Goal: Transaction & Acquisition: Purchase product/service

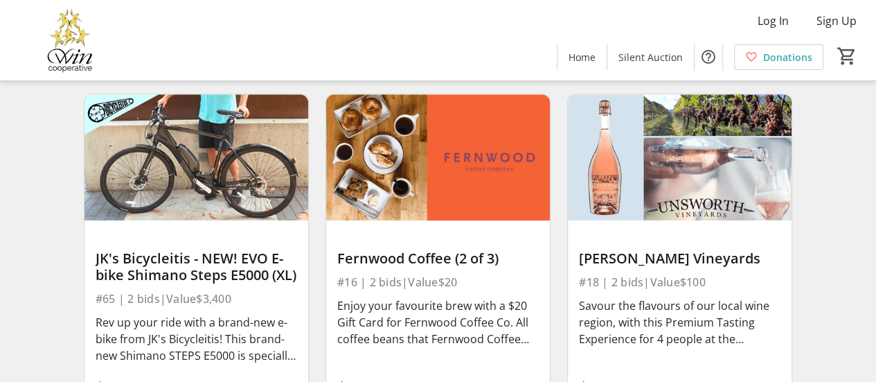
scroll to position [3394, 0]
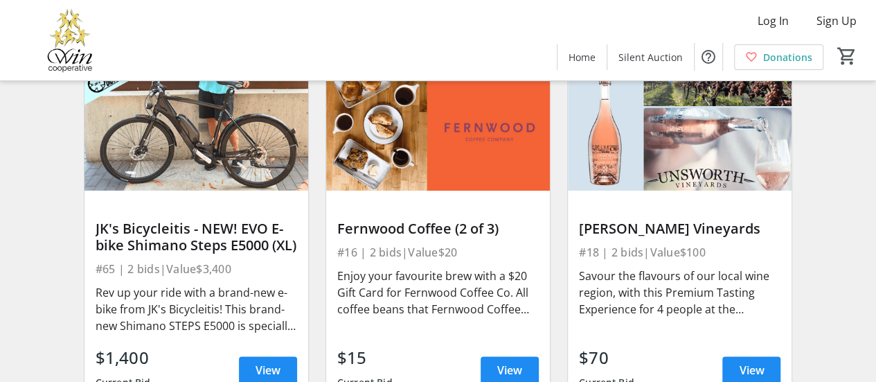
drag, startPoint x: 215, startPoint y: 152, endPoint x: 17, endPoint y: 209, distance: 205.6
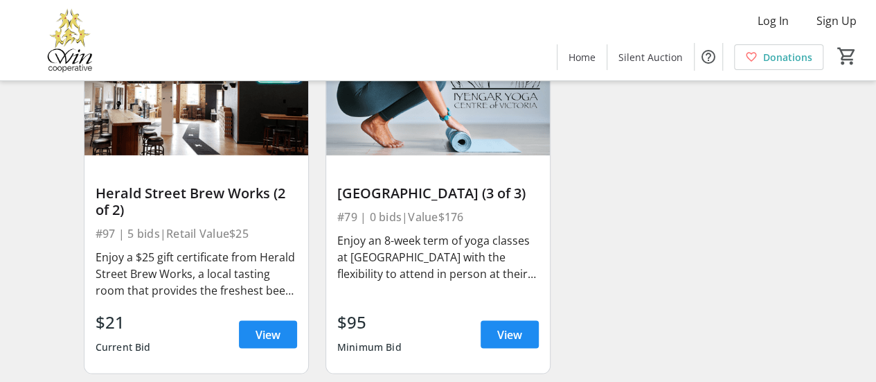
scroll to position [11746, 0]
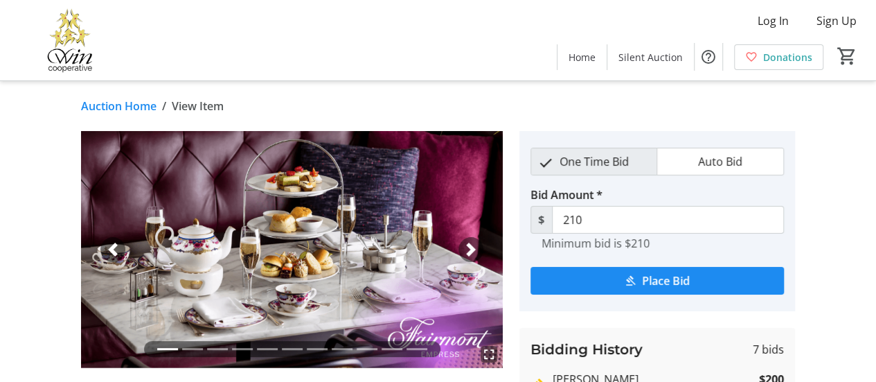
click at [713, 170] on span "Auto Bid" at bounding box center [720, 161] width 61 height 26
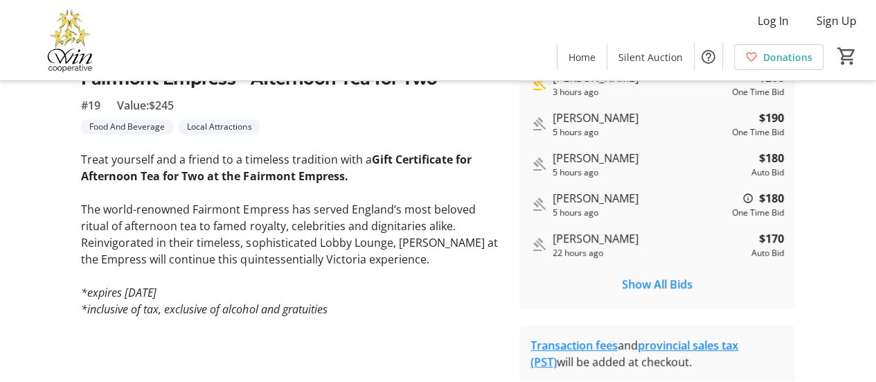
scroll to position [346, 0]
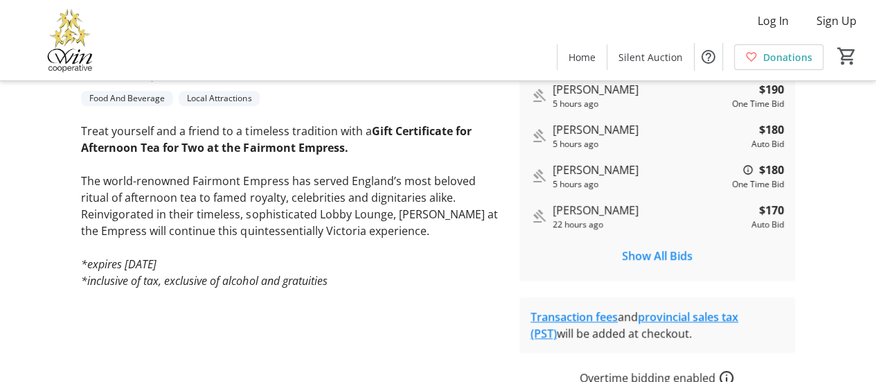
click at [600, 317] on link "Transaction fees" at bounding box center [574, 316] width 87 height 15
click at [738, 317] on link "provincial sales tax (PST)" at bounding box center [635, 325] width 208 height 32
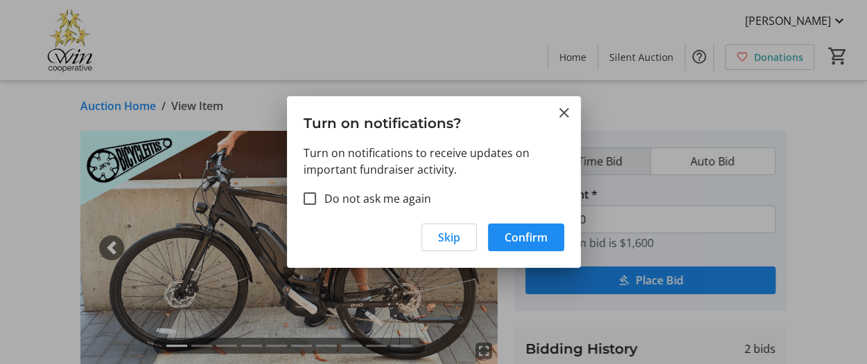
click at [554, 109] on h3 "Turn on notifications?" at bounding box center [434, 120] width 294 height 48
click at [561, 116] on mat-icon "Close" at bounding box center [564, 113] width 17 height 17
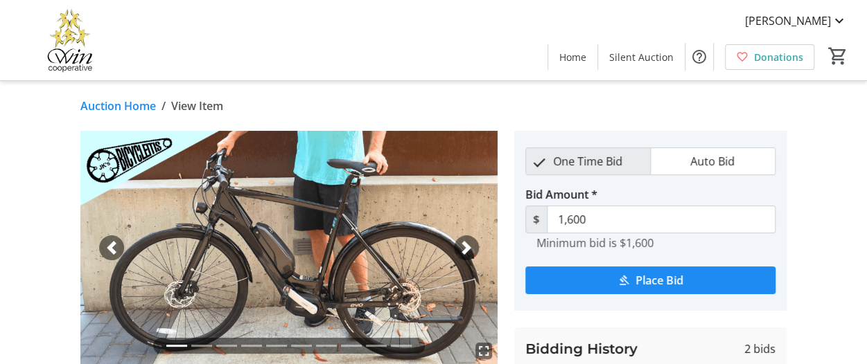
drag, startPoint x: 866, startPoint y: 145, endPoint x: 869, endPoint y: 159, distance: 14.3
click at [867, 159] on html "nicole boulet Home Silent Auction Donations 0 Home Silent Auction Donations Auc…" at bounding box center [433, 355] width 867 height 710
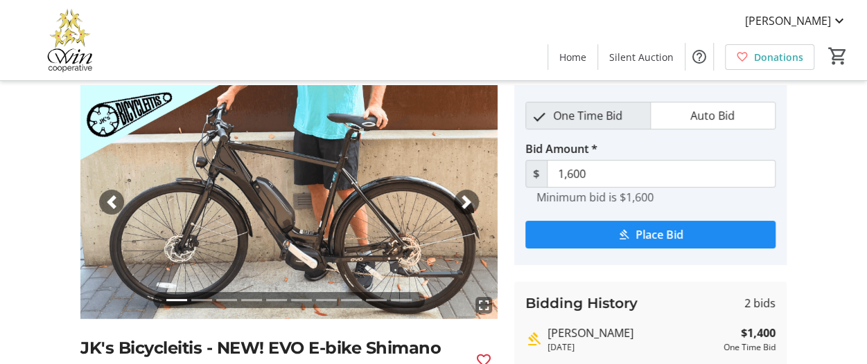
scroll to position [31, 0]
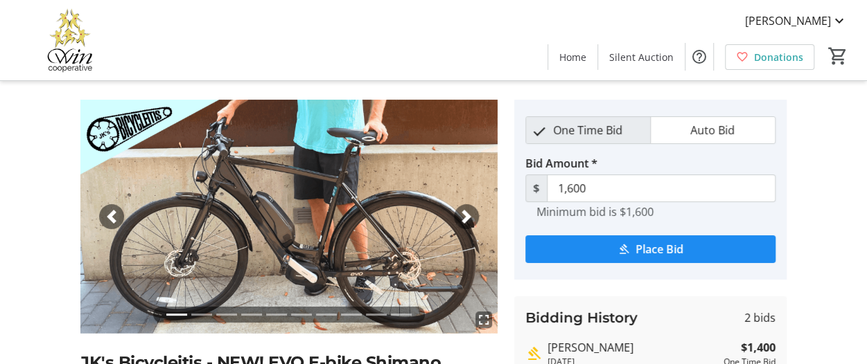
click at [467, 218] on span "button" at bounding box center [466, 217] width 14 height 14
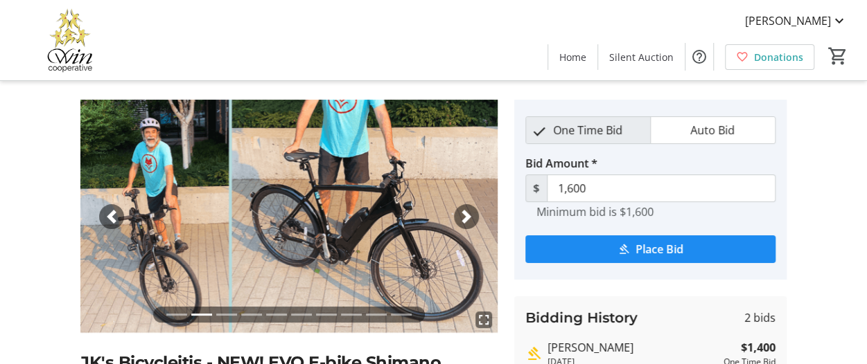
click at [467, 218] on span "button" at bounding box center [466, 217] width 14 height 14
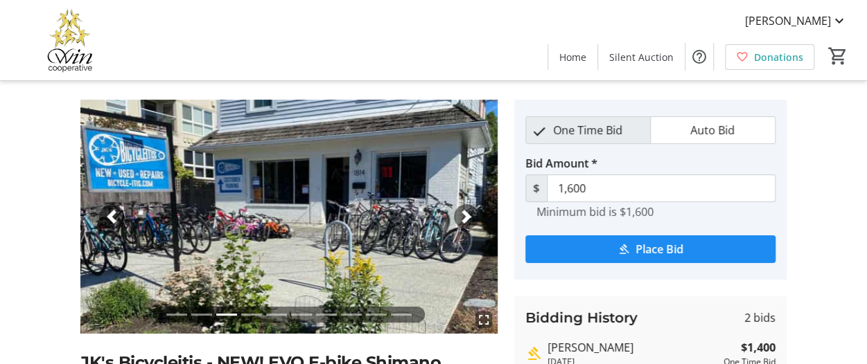
click at [467, 218] on span "button" at bounding box center [466, 217] width 14 height 14
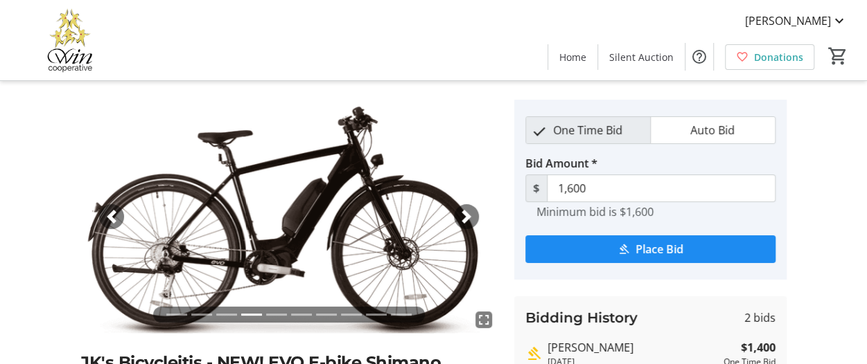
click at [467, 218] on span "button" at bounding box center [466, 217] width 14 height 14
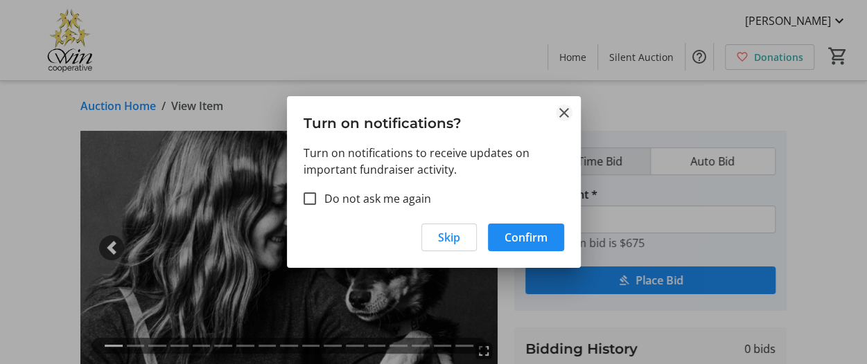
click at [569, 111] on mat-icon "Close" at bounding box center [564, 113] width 17 height 17
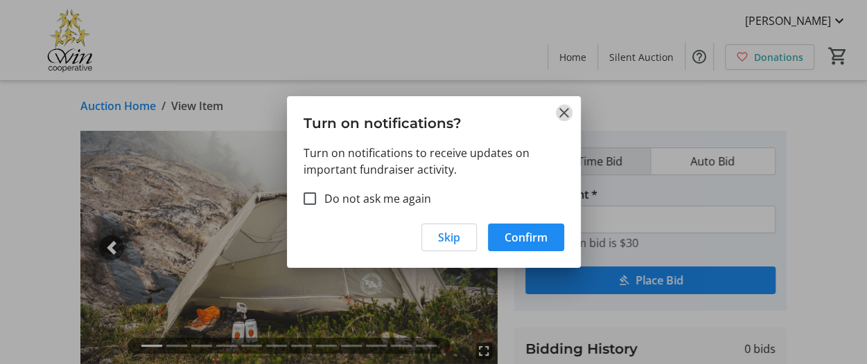
click at [567, 118] on mat-icon "Close" at bounding box center [564, 113] width 17 height 17
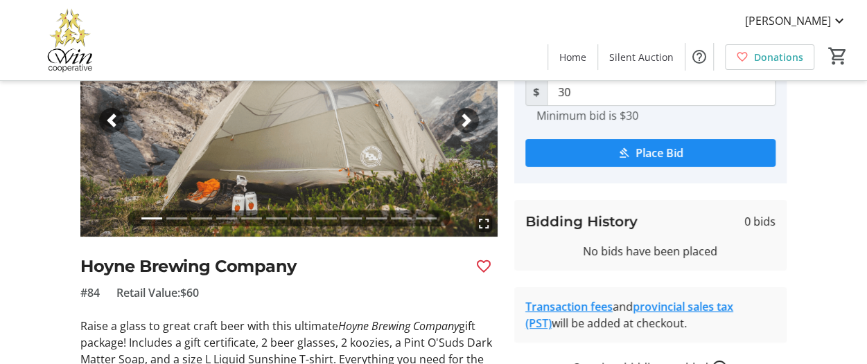
scroll to position [61, 0]
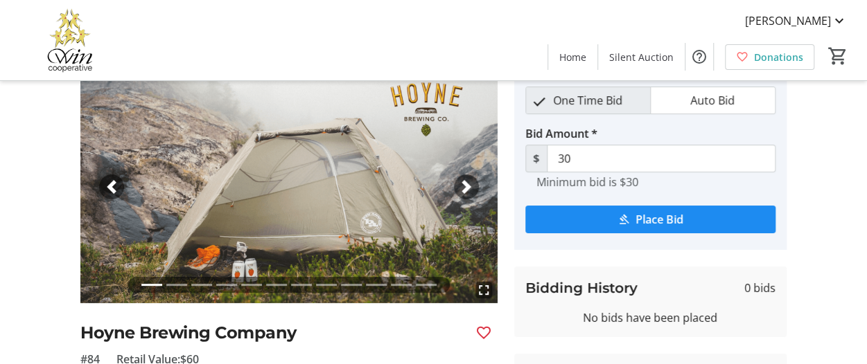
click at [466, 184] on span "button" at bounding box center [466, 187] width 14 height 14
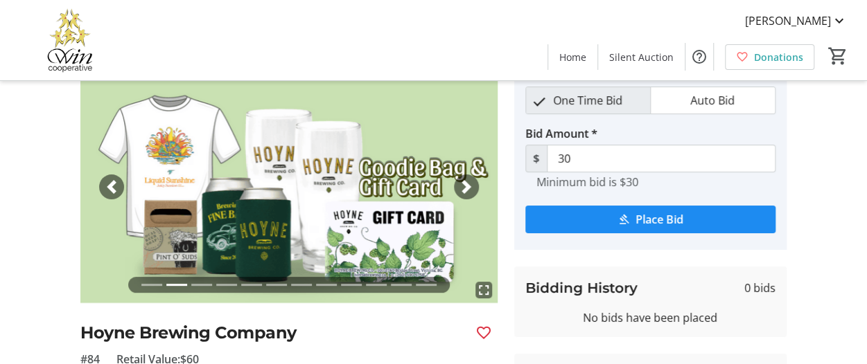
click at [466, 184] on span "button" at bounding box center [466, 187] width 14 height 14
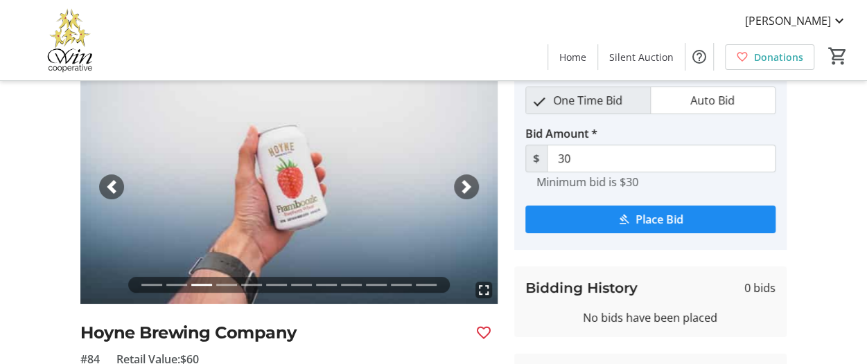
click at [466, 184] on span "button" at bounding box center [466, 187] width 14 height 14
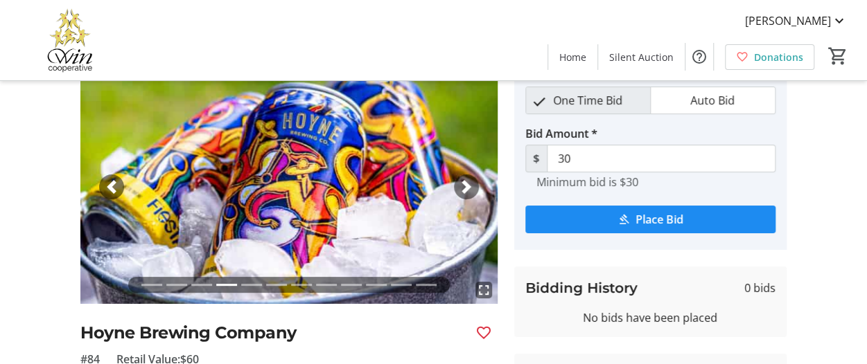
click at [466, 184] on span "button" at bounding box center [466, 187] width 14 height 14
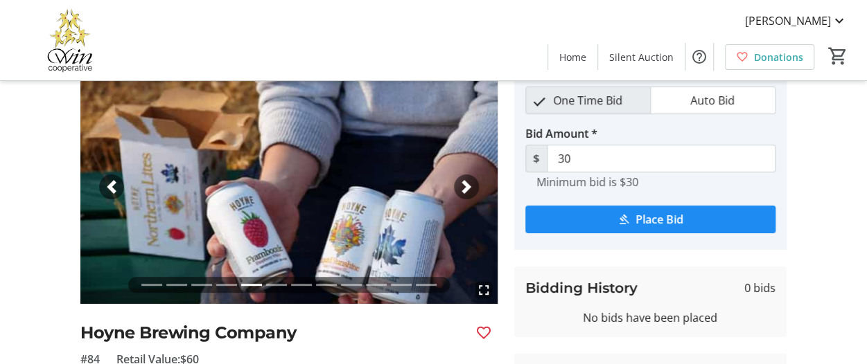
click at [466, 184] on span "button" at bounding box center [466, 187] width 14 height 14
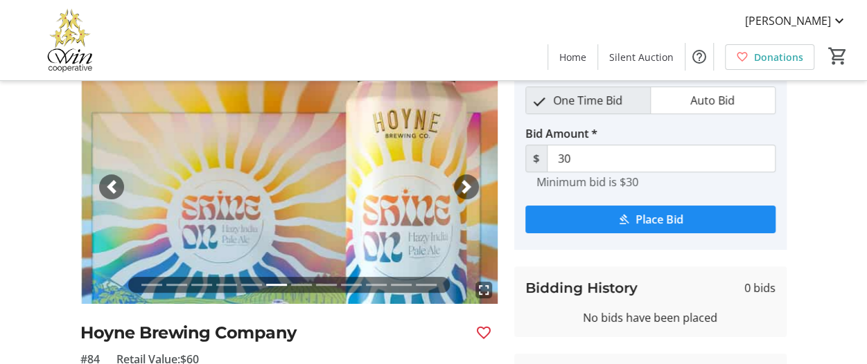
click at [466, 184] on span "button" at bounding box center [466, 187] width 14 height 14
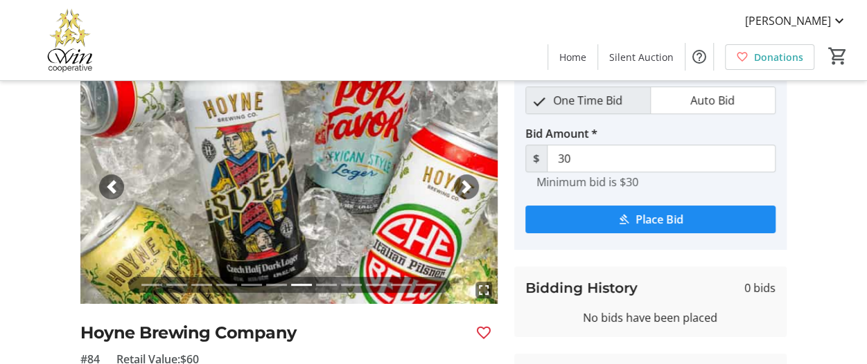
click at [466, 184] on span "button" at bounding box center [466, 187] width 14 height 14
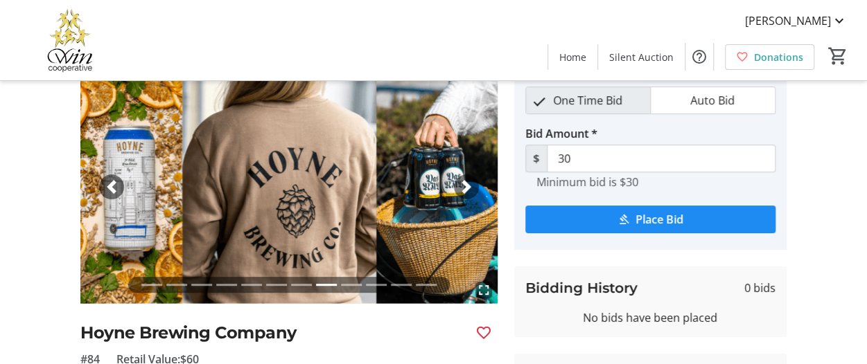
click at [466, 184] on span "button" at bounding box center [466, 187] width 14 height 14
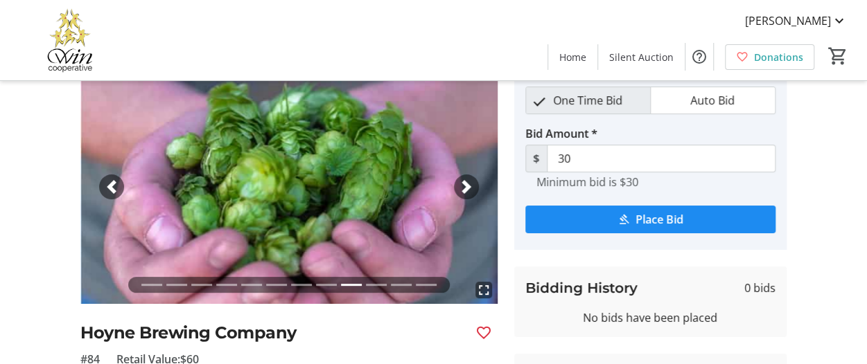
click at [466, 184] on span "button" at bounding box center [466, 187] width 14 height 14
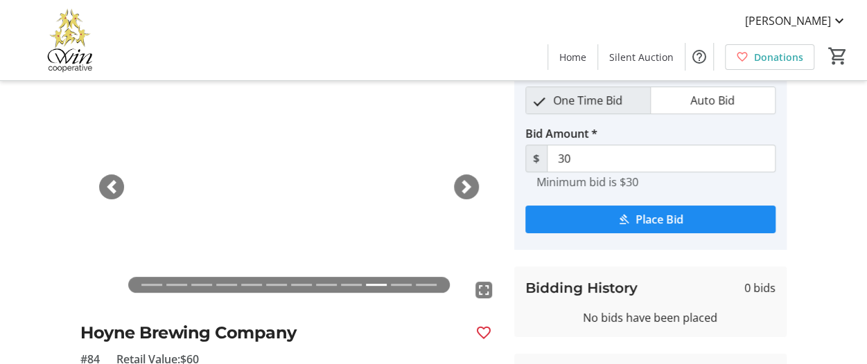
click at [466, 184] on span "button" at bounding box center [466, 187] width 14 height 14
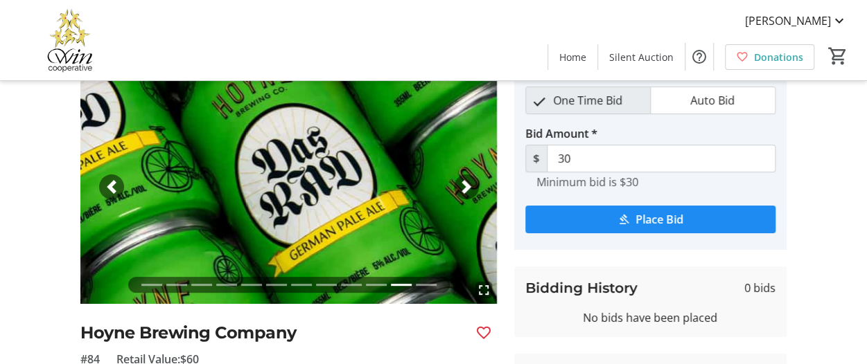
click at [466, 184] on span "button" at bounding box center [466, 187] width 14 height 14
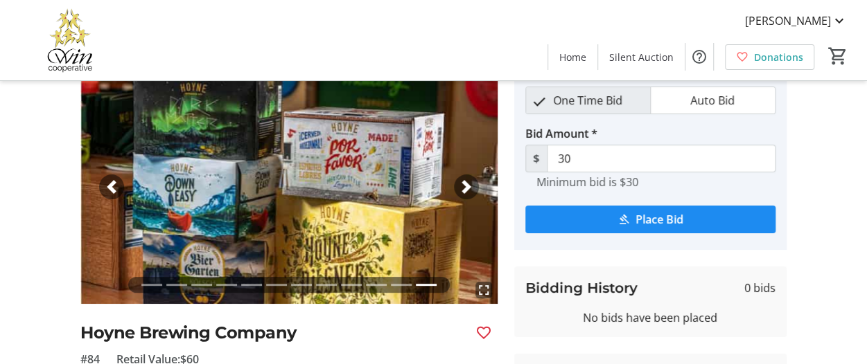
click at [466, 184] on span "button" at bounding box center [466, 187] width 14 height 14
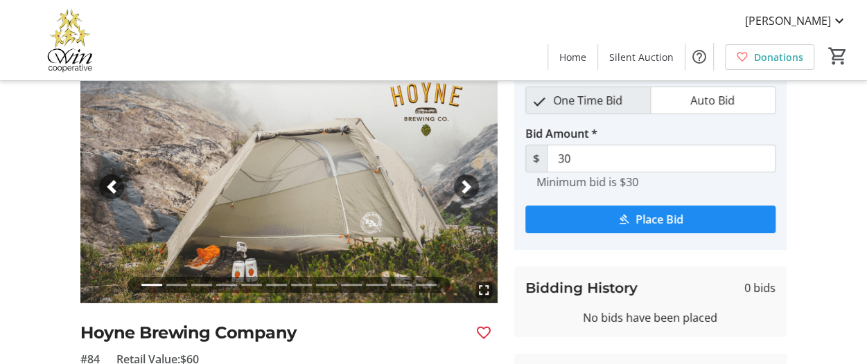
click at [466, 184] on span "button" at bounding box center [466, 187] width 14 height 14
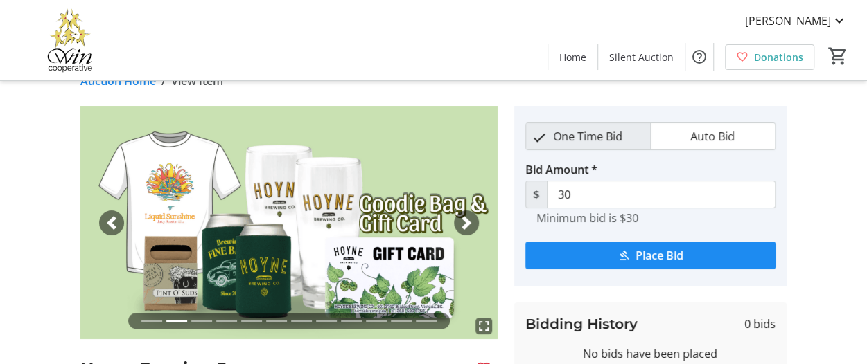
scroll to position [0, 0]
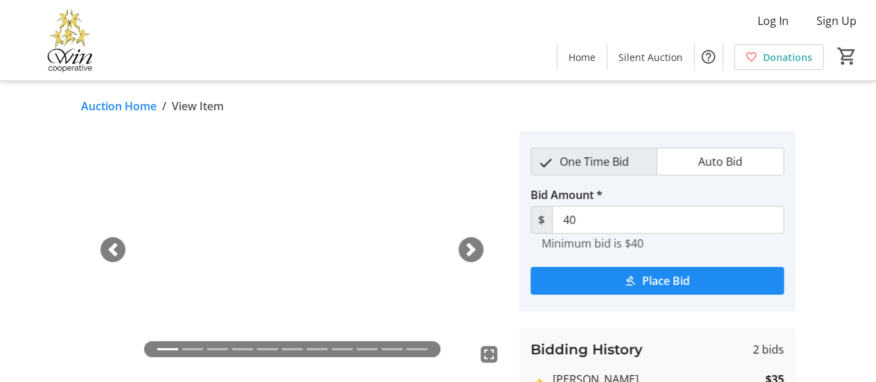
click at [747, 157] on span "Auto Bid" at bounding box center [720, 161] width 61 height 26
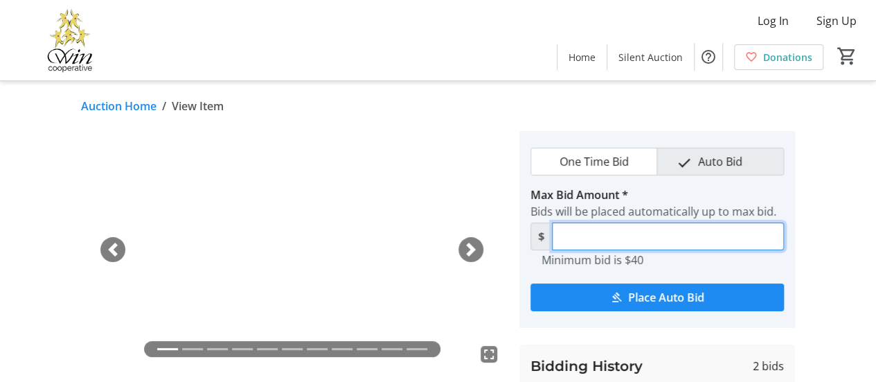
click at [686, 229] on input "Max Bid Amount *" at bounding box center [668, 236] width 232 height 28
type input "41"
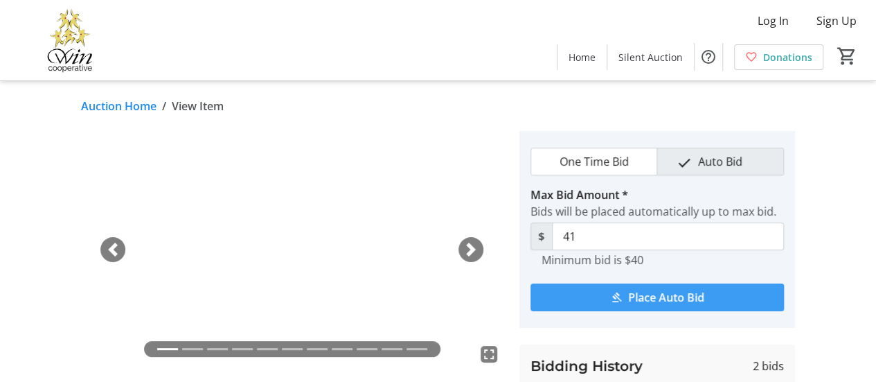
click at [691, 303] on span "Place Auto Bid" at bounding box center [666, 297] width 76 height 17
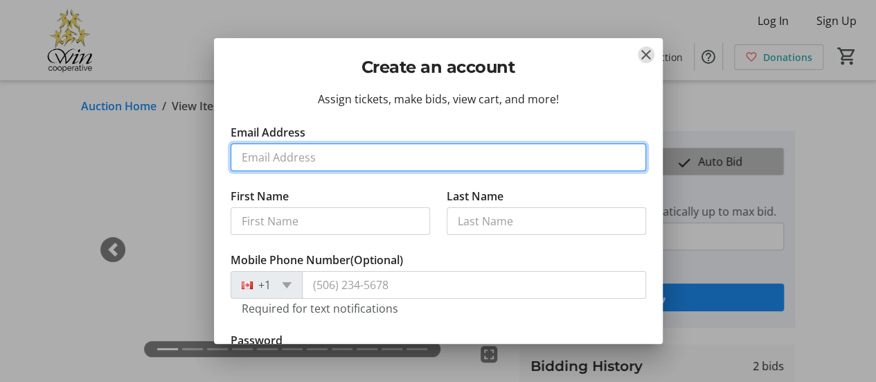
click at [400, 152] on input "Email Address" at bounding box center [439, 157] width 416 height 28
type input "alyra2@gmail.com"
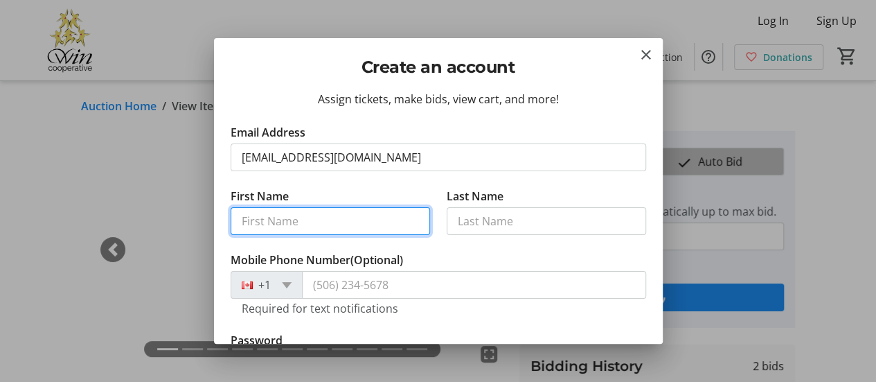
type input "Nicole"
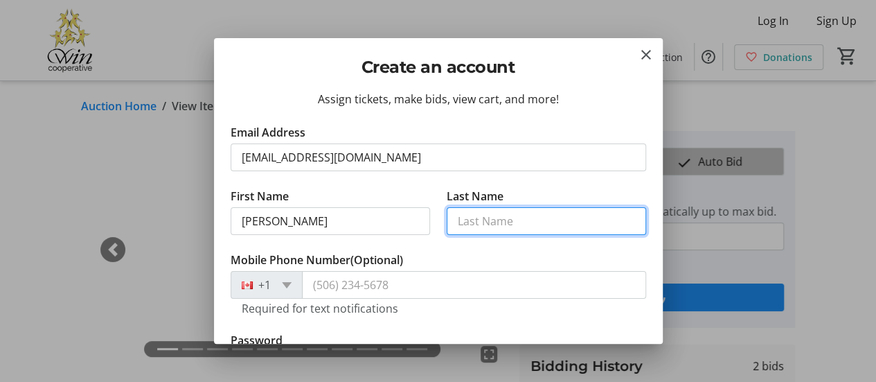
type input "Boulet"
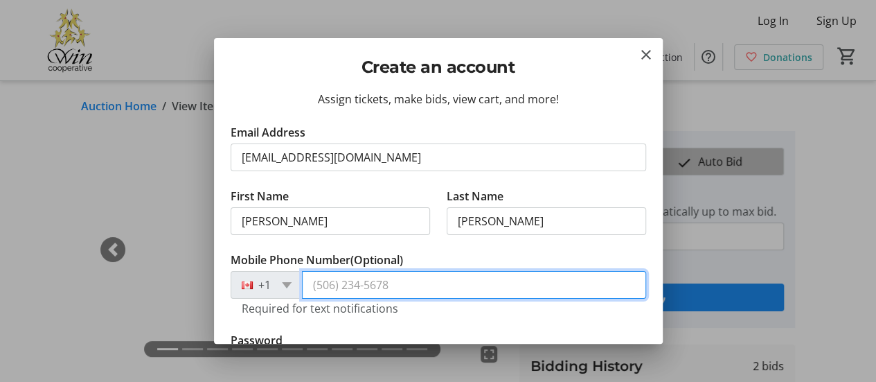
type input "(250) 813-1448"
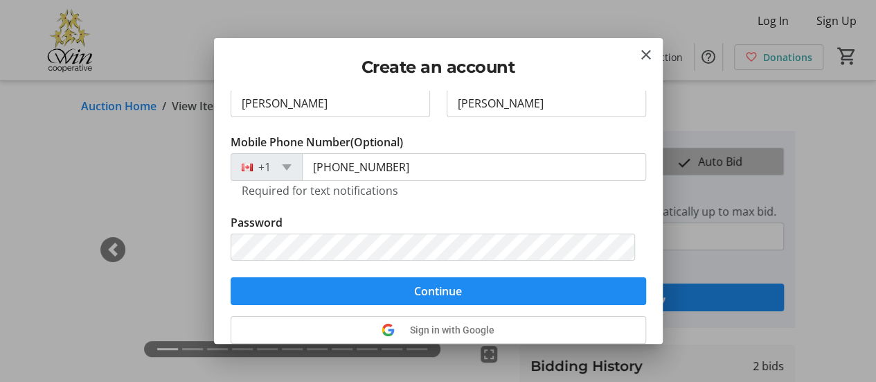
scroll to position [139, 0]
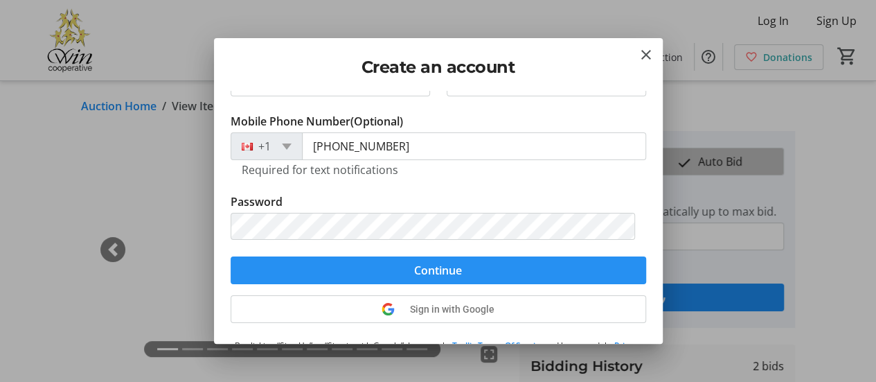
click at [377, 260] on span "submit" at bounding box center [439, 270] width 416 height 33
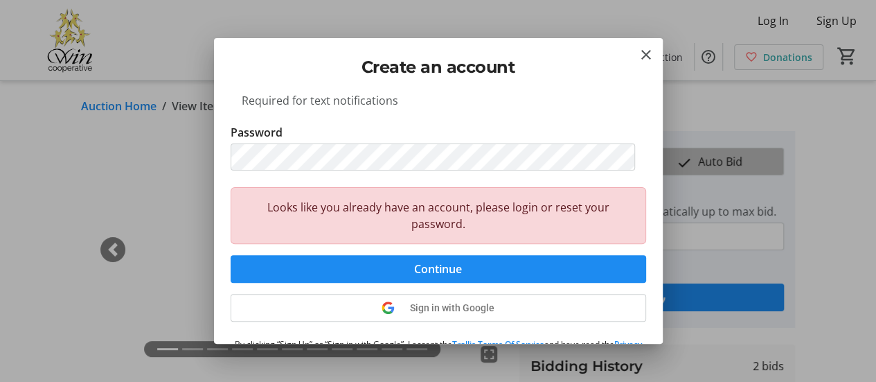
scroll to position [269, 0]
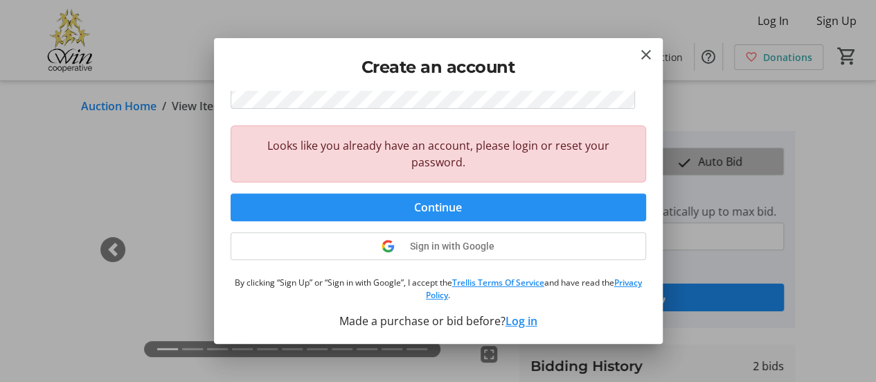
click at [390, 206] on span "submit" at bounding box center [439, 206] width 416 height 33
click at [518, 323] on button "Log in" at bounding box center [522, 320] width 32 height 17
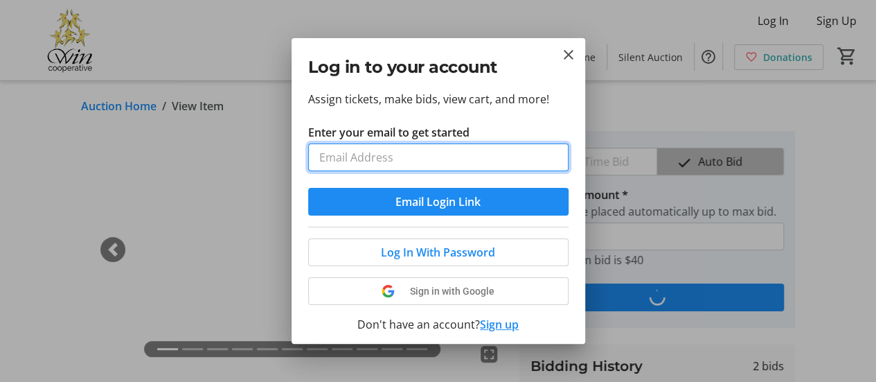
click at [413, 167] on input "Enter your email to get started" at bounding box center [438, 157] width 260 height 28
type input "alyra2@gmail.com"
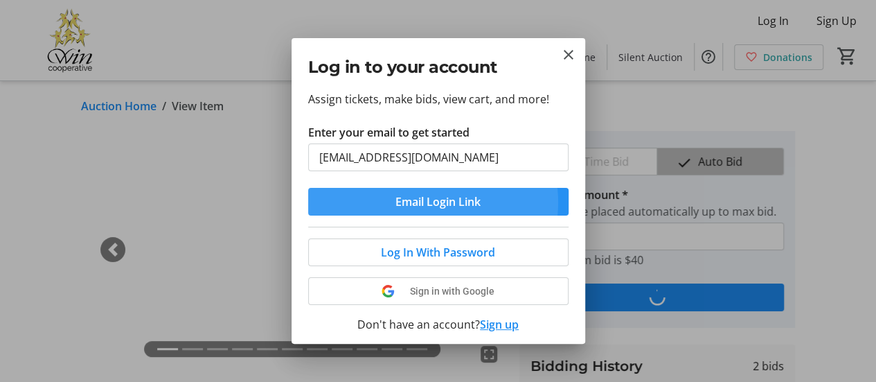
click at [428, 202] on span "Email Login Link" at bounding box center [438, 201] width 85 height 17
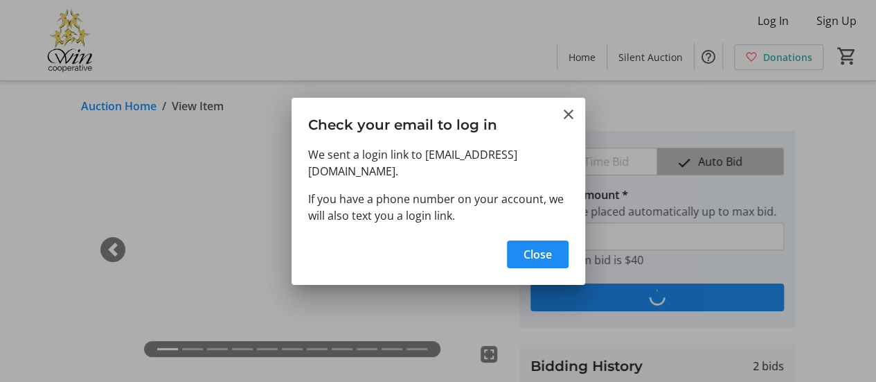
click at [539, 267] on div "Close" at bounding box center [439, 258] width 294 height 53
click at [538, 257] on span "button" at bounding box center [538, 254] width 62 height 33
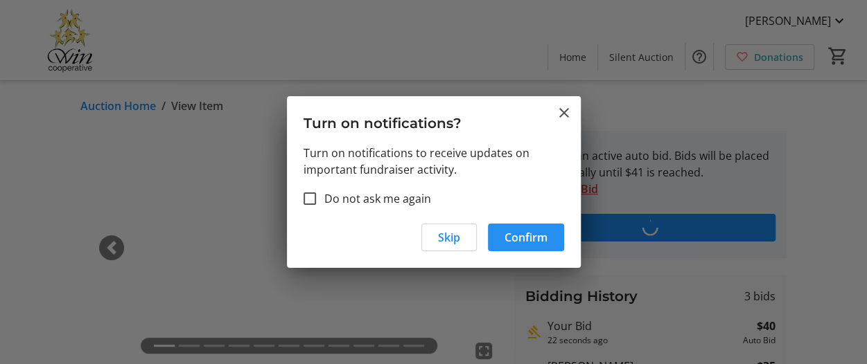
click at [508, 236] on span "Confirm" at bounding box center [525, 237] width 43 height 17
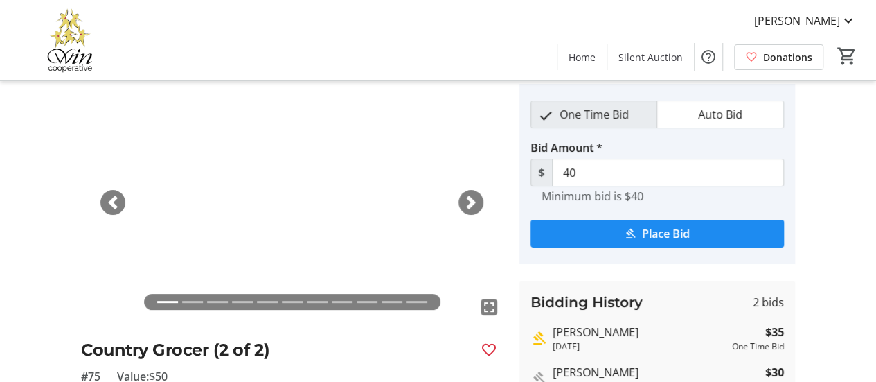
scroll to position [69, 0]
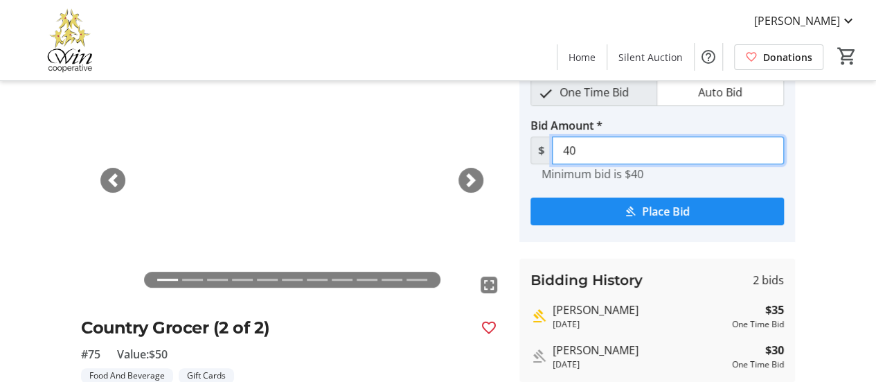
drag, startPoint x: 580, startPoint y: 154, endPoint x: 504, endPoint y: 150, distance: 76.3
click at [504, 150] on div "fullscreen fullscreen fullscreen fullscreen fullscreen fullscreen fullscreen fu…" at bounding box center [438, 281] width 876 height 438
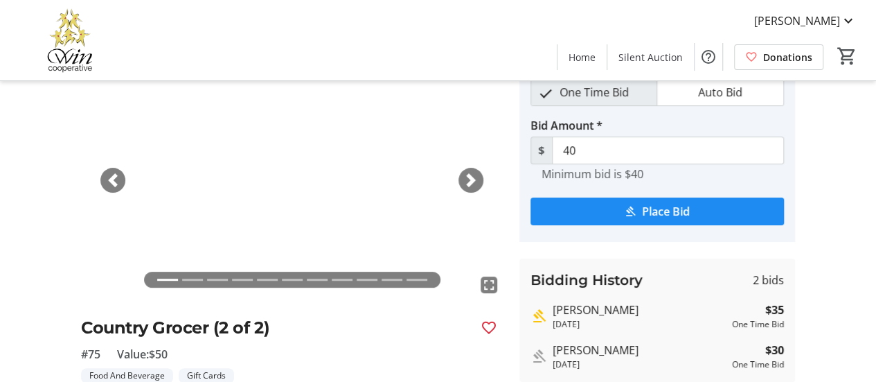
click at [704, 112] on tr-place-bid-ui "One Time Bid Auto Bid Bid Amount * $ 40 Minimum bid is $40 Place Bid" at bounding box center [658, 152] width 276 height 180
click at [697, 92] on span "Auto Bid" at bounding box center [720, 92] width 61 height 26
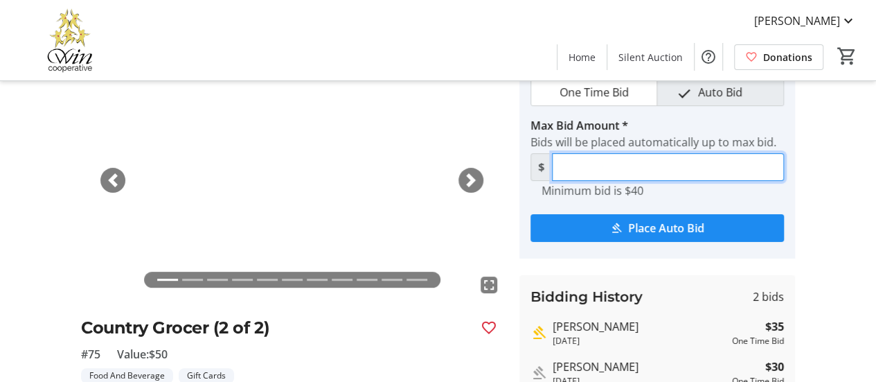
click at [609, 163] on input "Max Bid Amount *" at bounding box center [668, 167] width 232 height 28
type input "41"
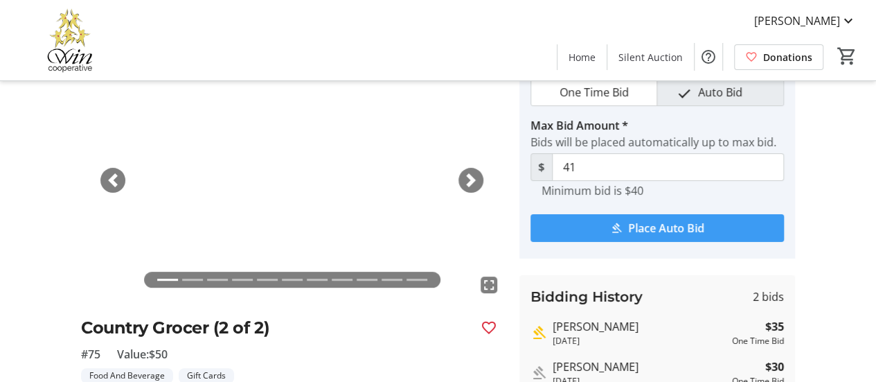
click at [636, 229] on span "Place Auto Bid" at bounding box center [666, 228] width 76 height 17
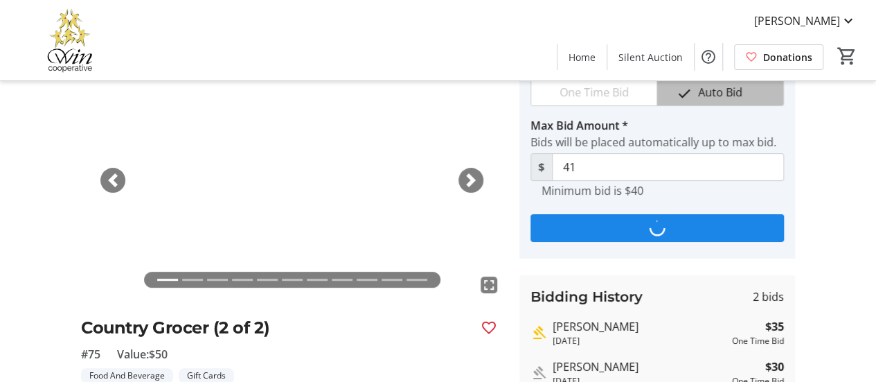
scroll to position [0, 0]
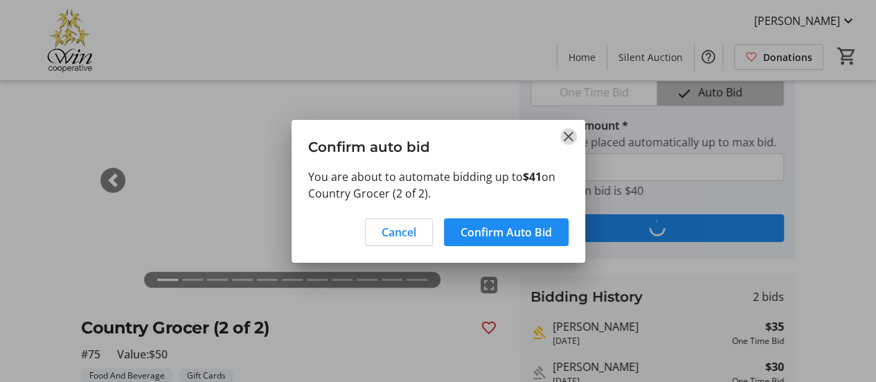
click at [567, 136] on mat-icon "Close" at bounding box center [568, 136] width 17 height 17
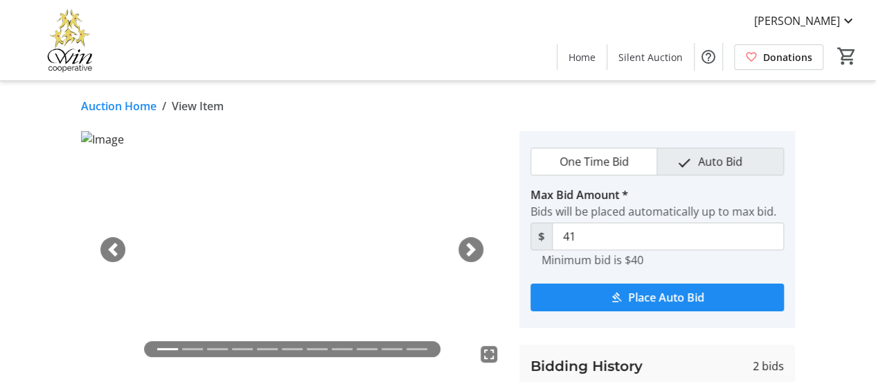
scroll to position [69, 0]
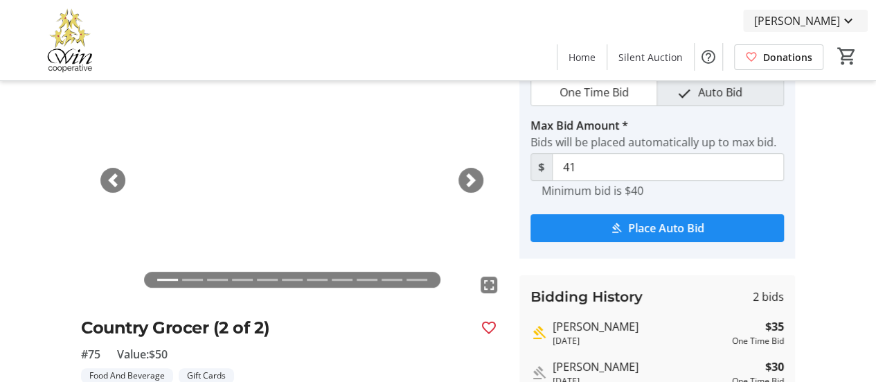
click at [839, 21] on span "[PERSON_NAME]" at bounding box center [797, 20] width 86 height 17
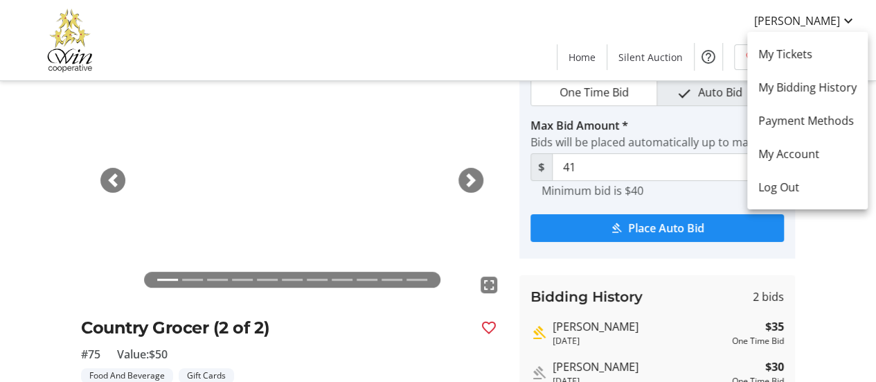
click at [632, 231] on div at bounding box center [438, 191] width 876 height 382
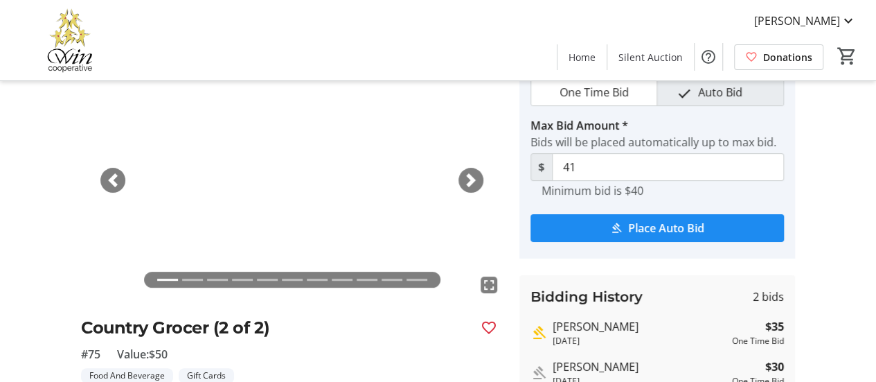
click at [740, 258] on div "One Time Bid Auto Bid Max Bid Amount * Bids will be placed automatically up to …" at bounding box center [658, 283] width 276 height 442
click at [720, 213] on span "submit" at bounding box center [658, 227] width 254 height 33
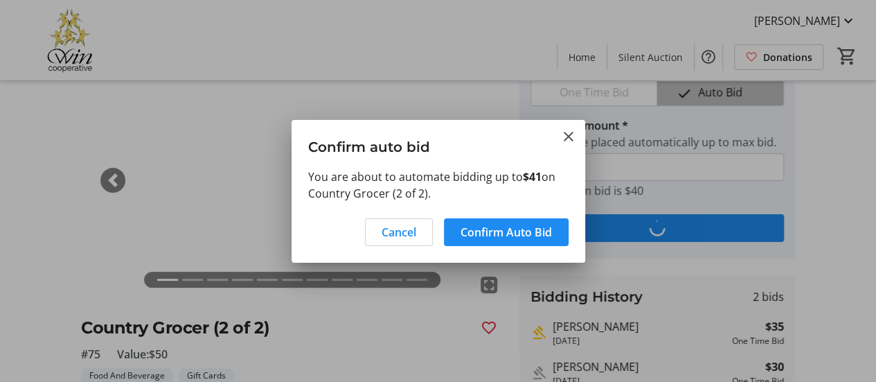
scroll to position [0, 0]
click at [511, 238] on span "Confirm Auto Bid" at bounding box center [506, 232] width 91 height 17
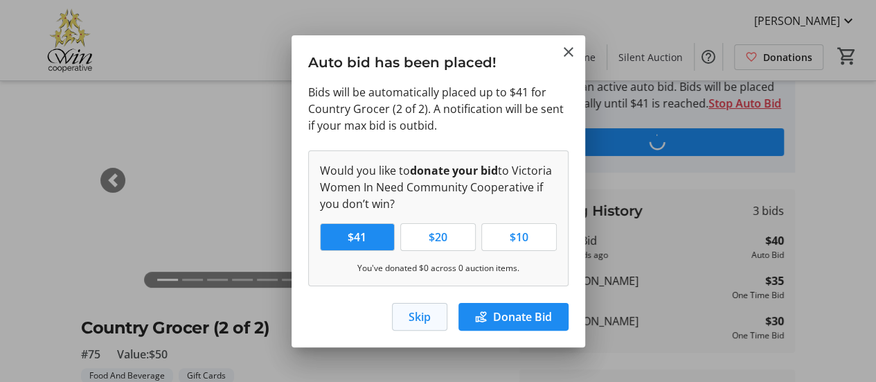
click at [417, 313] on span "Skip" at bounding box center [420, 316] width 22 height 17
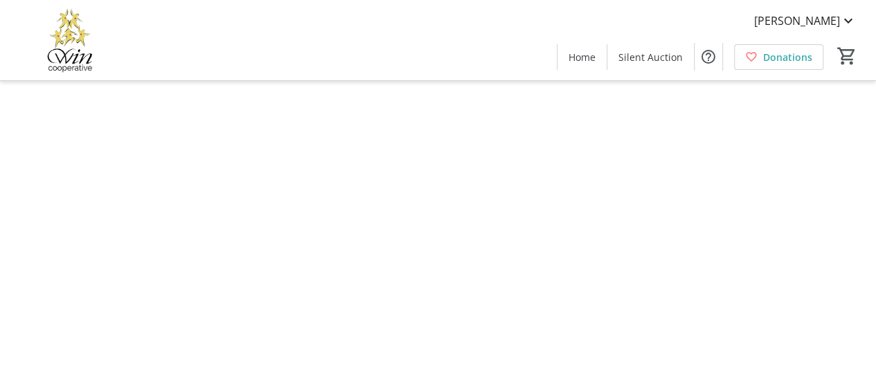
type input "[PERSON_NAME]"
type input "[EMAIL_ADDRESS][DOMAIN_NAME]"
type input "[PHONE_NUMBER]"
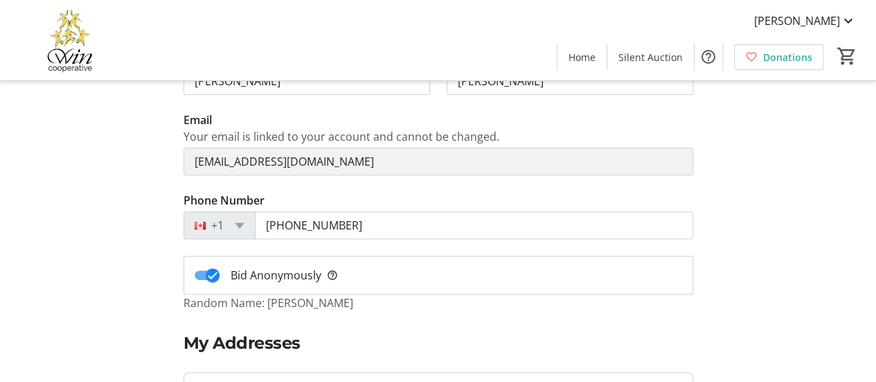
scroll to position [139, 0]
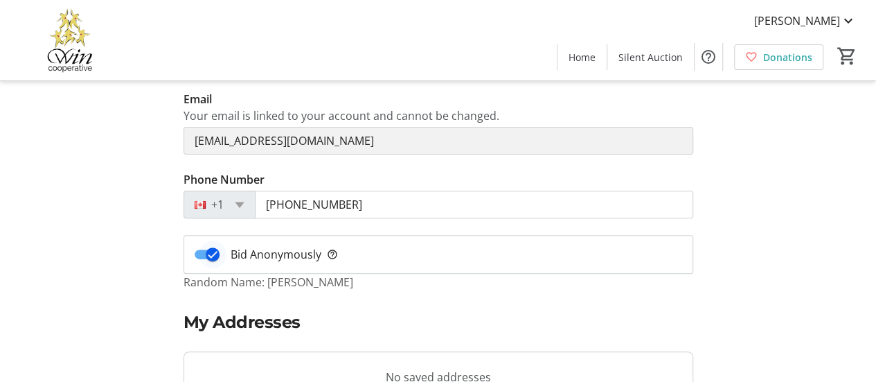
click at [209, 254] on icon "button" at bounding box center [212, 254] width 12 height 12
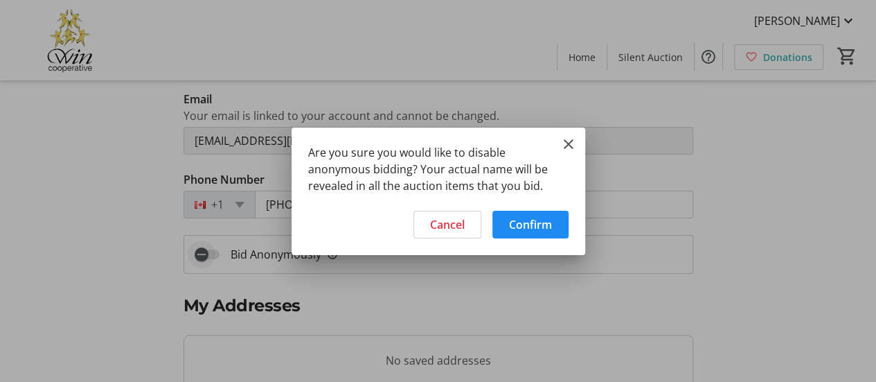
scroll to position [0, 0]
click at [529, 225] on span "Confirm" at bounding box center [530, 224] width 43 height 17
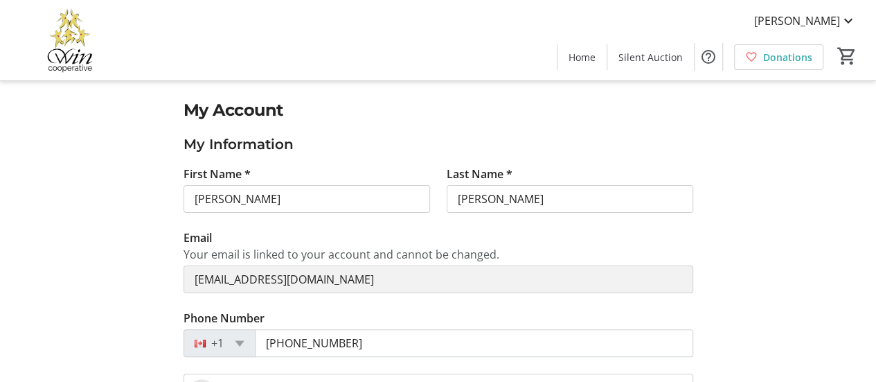
scroll to position [139, 0]
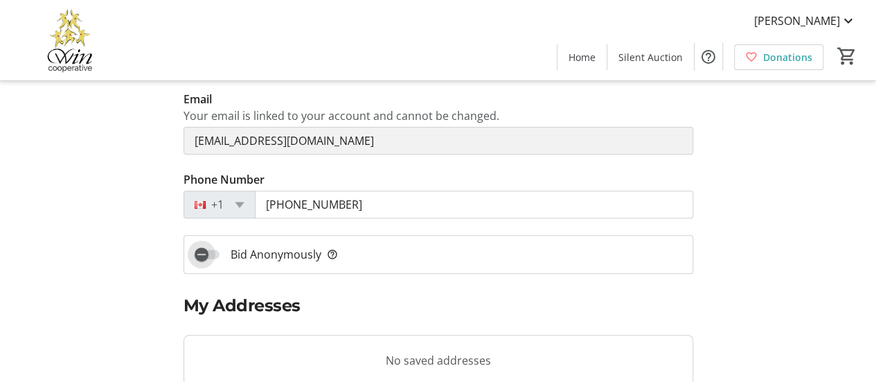
click at [209, 254] on span "button" at bounding box center [202, 254] width 28 height 28
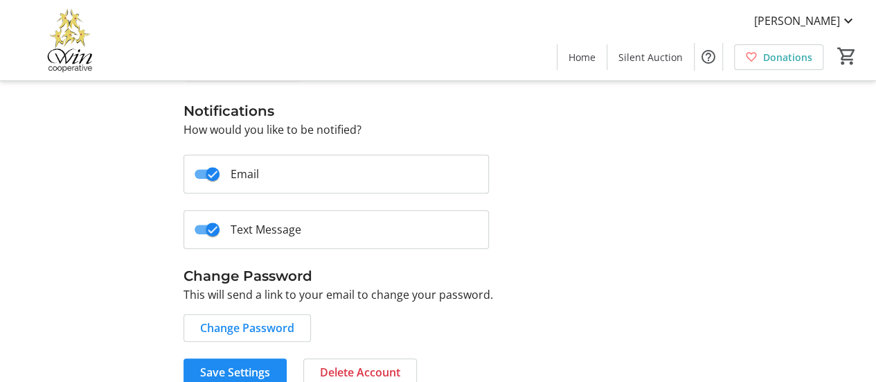
scroll to position [521, 0]
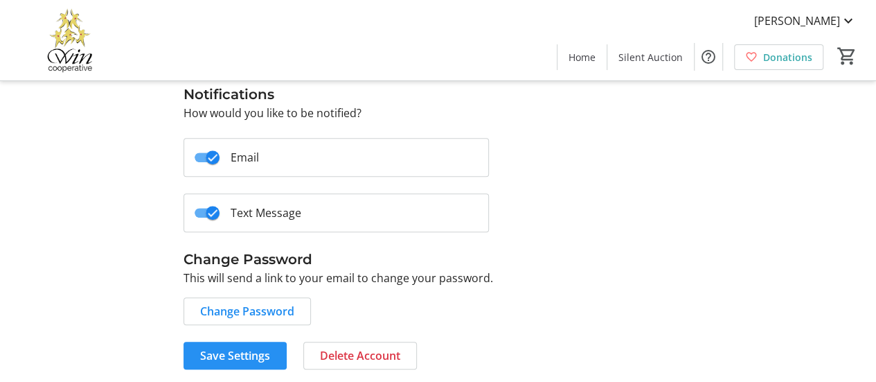
click at [233, 342] on span at bounding box center [235, 355] width 103 height 33
click at [796, 27] on span "[PERSON_NAME]" at bounding box center [797, 20] width 86 height 17
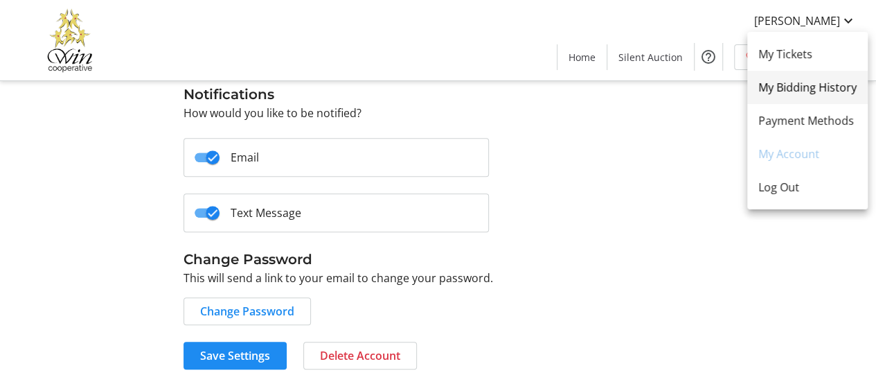
click at [796, 94] on span "My Bidding History" at bounding box center [808, 87] width 98 height 17
